Goal: Task Accomplishment & Management: Manage account settings

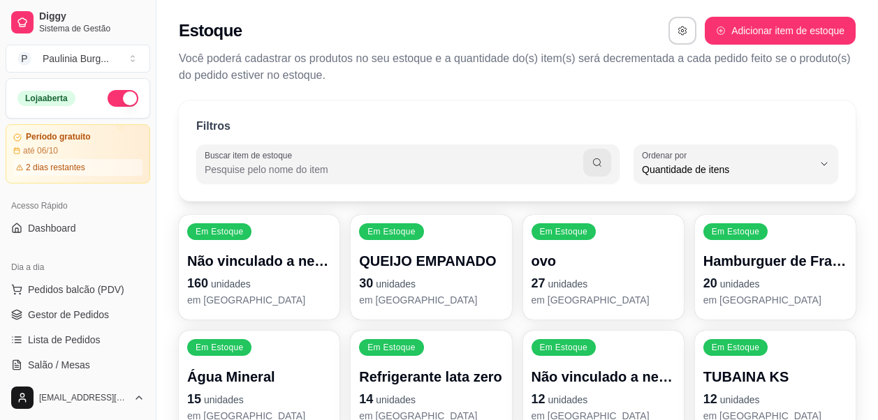
select select "QUANTITY_ORDER"
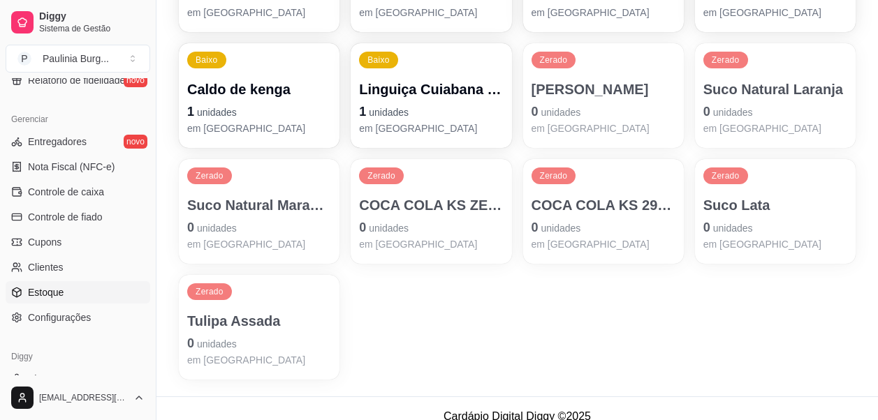
scroll to position [883, 0]
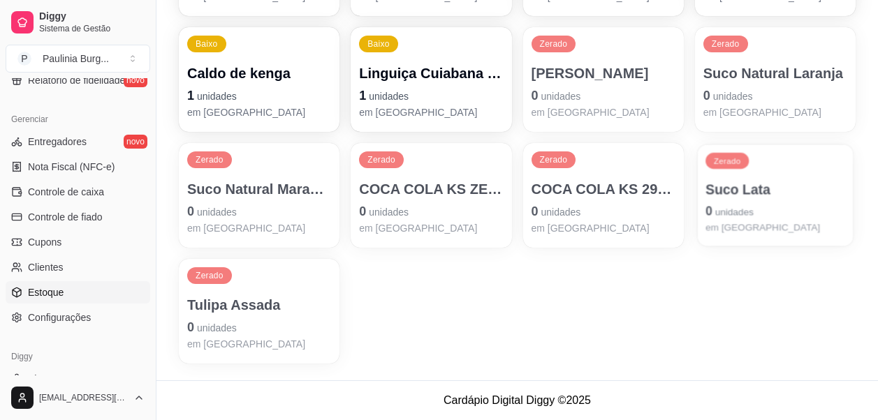
click at [749, 202] on p "0 unidades" at bounding box center [775, 211] width 140 height 19
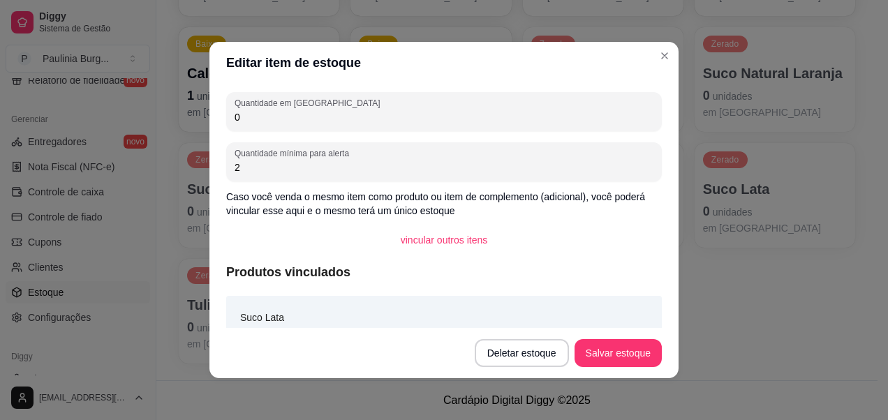
click at [324, 118] on input "0" at bounding box center [444, 117] width 419 height 14
type input "4"
click at [616, 346] on button "Salvar estoque" at bounding box center [617, 353] width 85 height 27
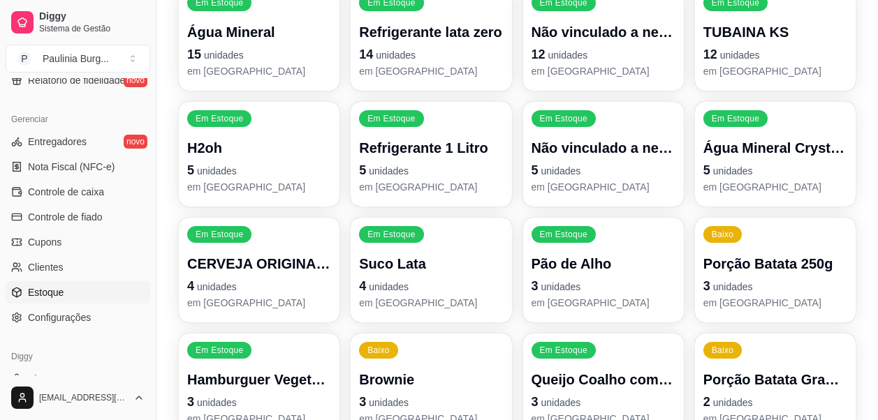
scroll to position [349, 0]
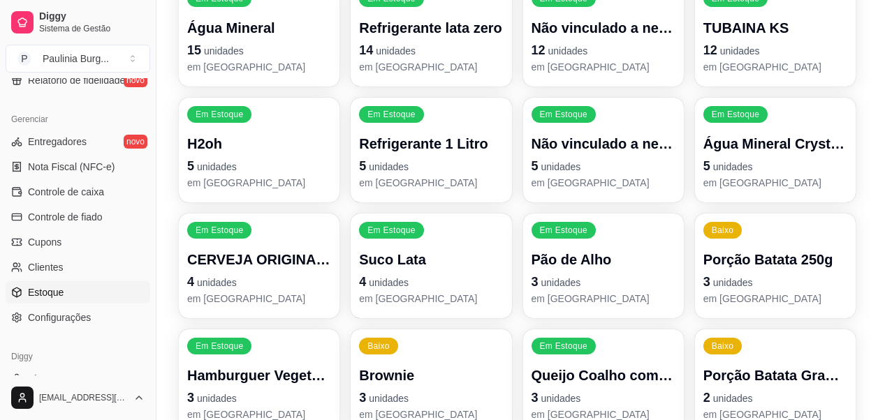
click at [391, 265] on p "Suco Lata" at bounding box center [431, 260] width 144 height 20
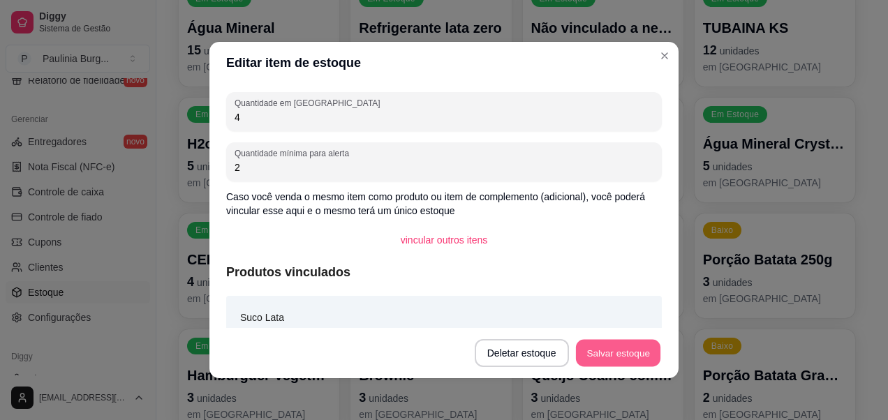
click at [633, 350] on button "Salvar estoque" at bounding box center [617, 353] width 85 height 27
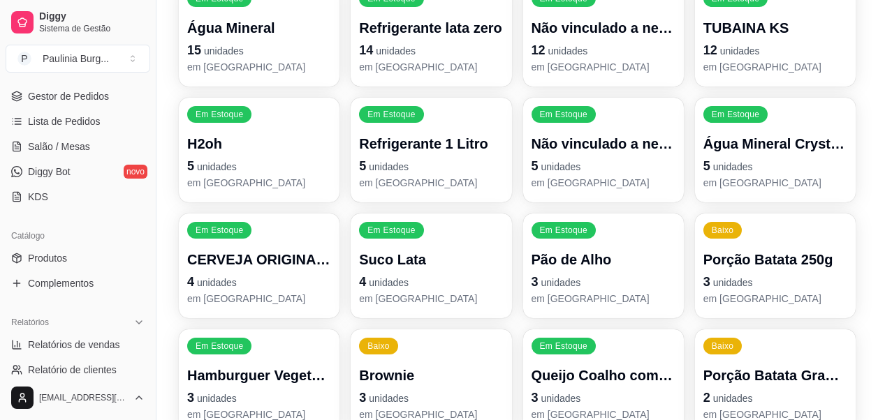
scroll to position [140, 0]
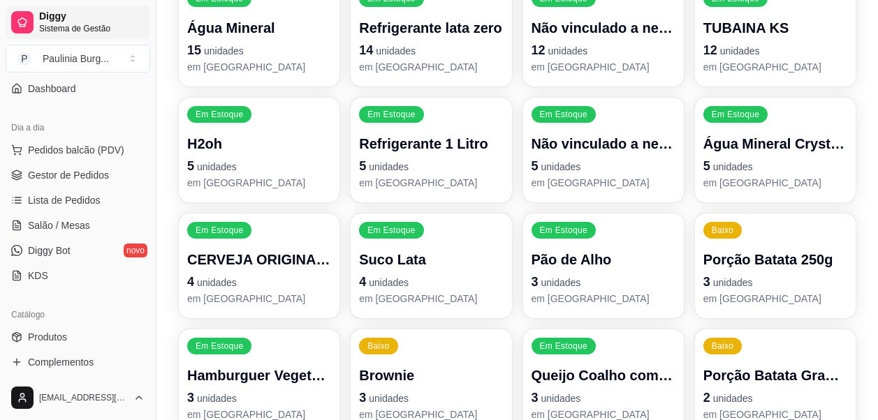
click at [61, 23] on span "Sistema de Gestão" at bounding box center [91, 28] width 105 height 11
